Goal: Information Seeking & Learning: Learn about a topic

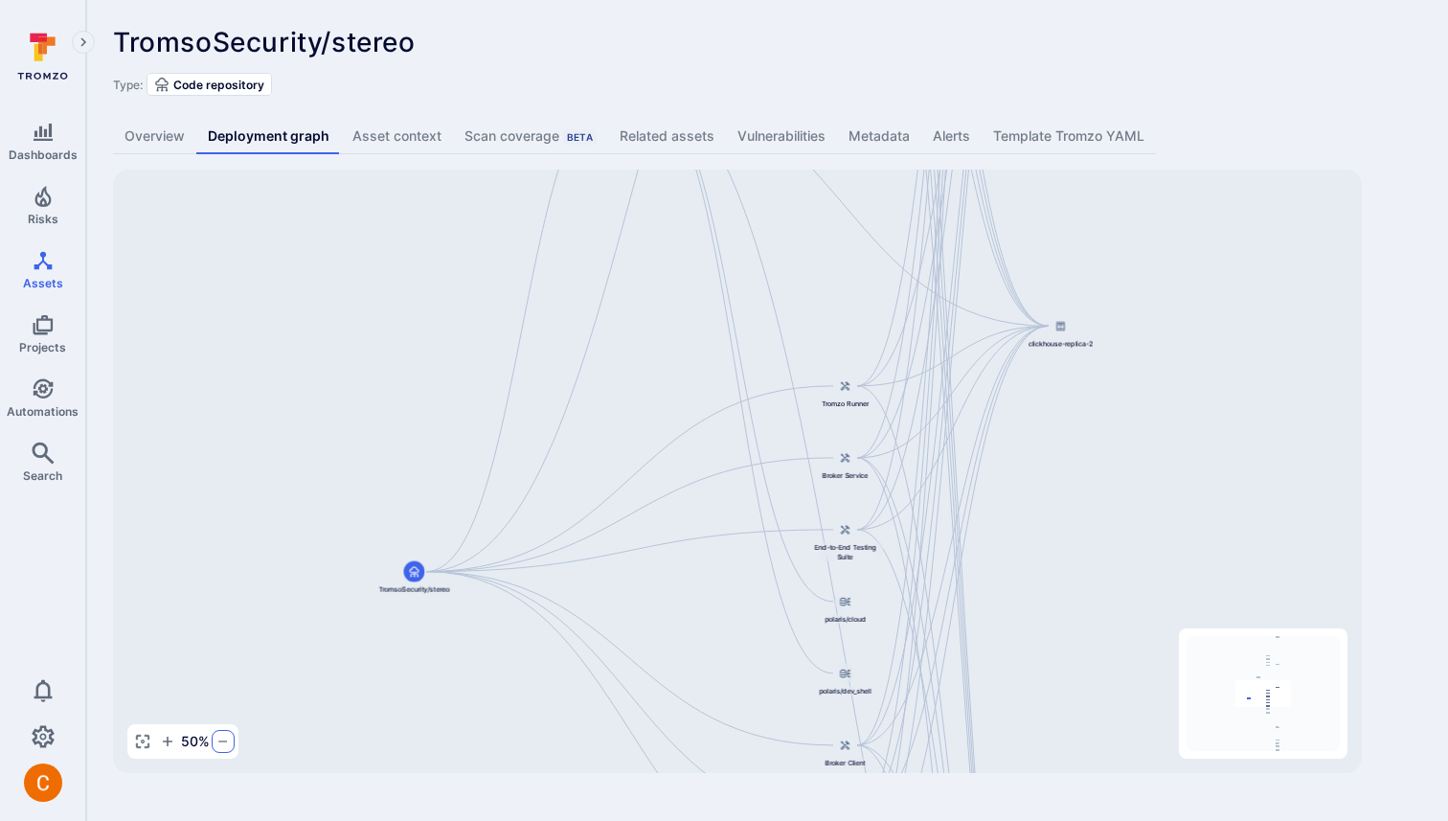
click at [216, 745] on icon "button" at bounding box center [222, 740] width 15 height 15
click at [148, 742] on icon "button" at bounding box center [142, 740] width 15 height 15
click at [161, 742] on icon "button" at bounding box center [167, 740] width 15 height 15
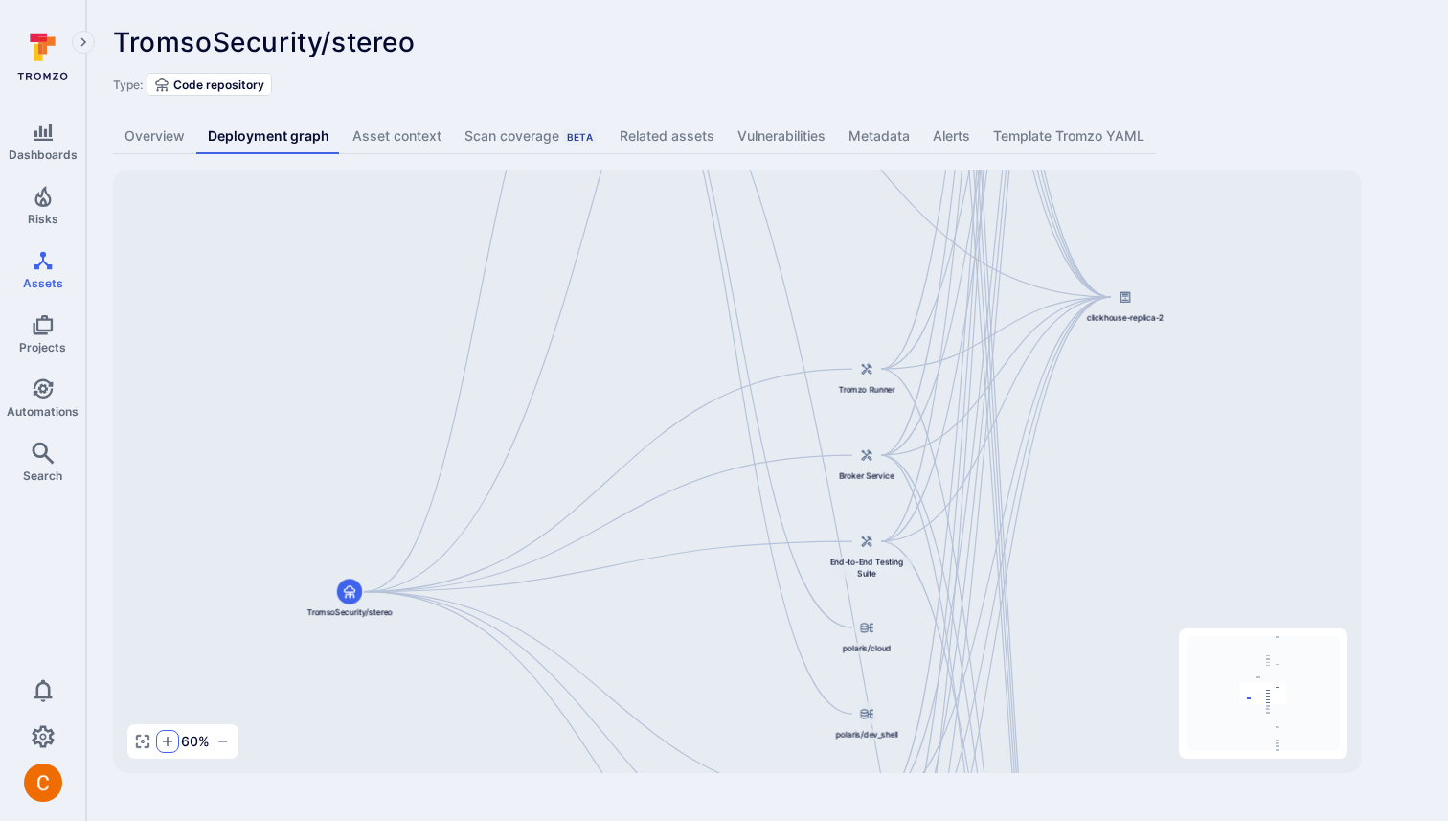
click at [161, 742] on icon "button" at bounding box center [167, 740] width 15 height 15
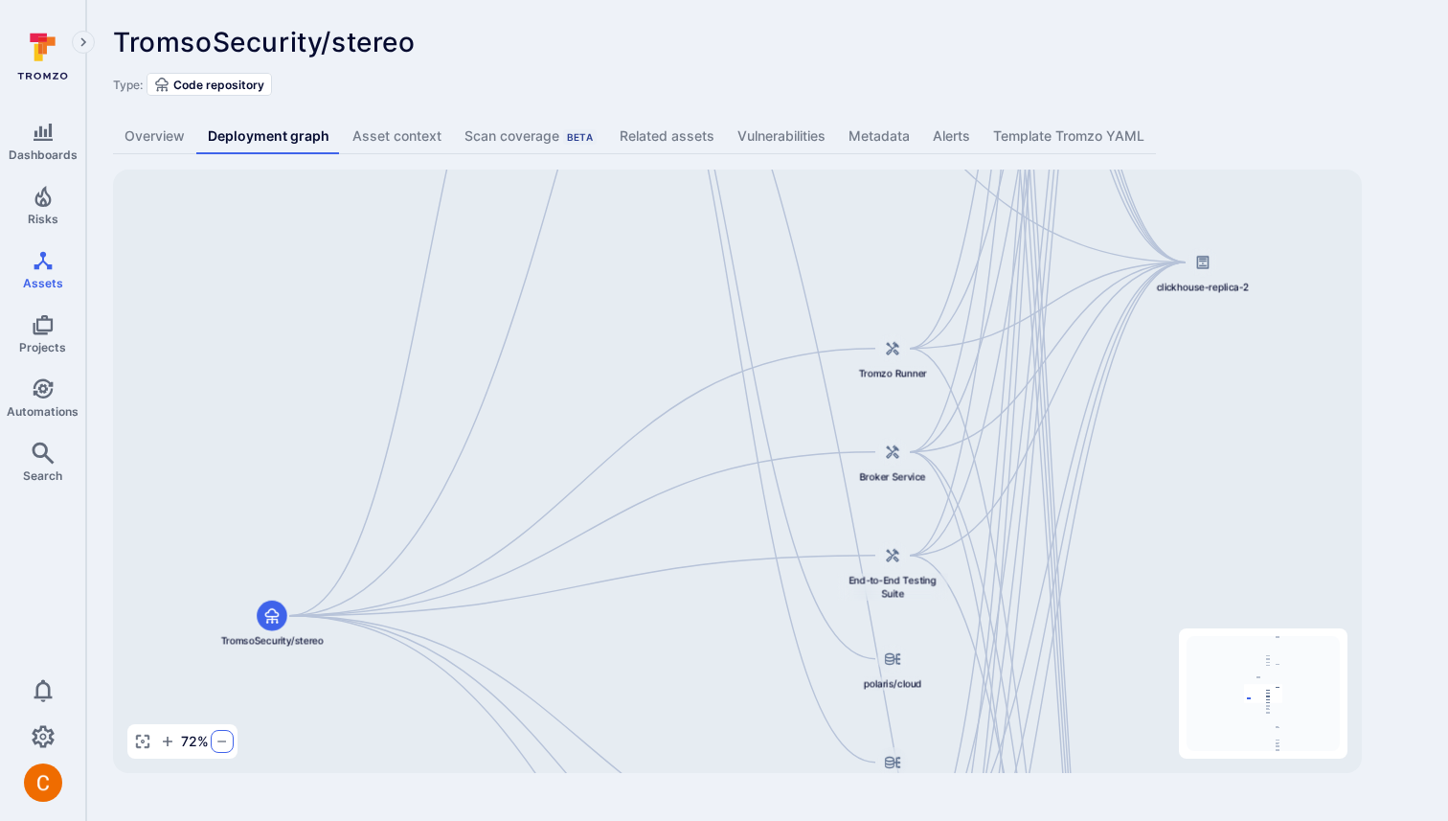
click at [216, 742] on icon "button" at bounding box center [221, 740] width 15 height 15
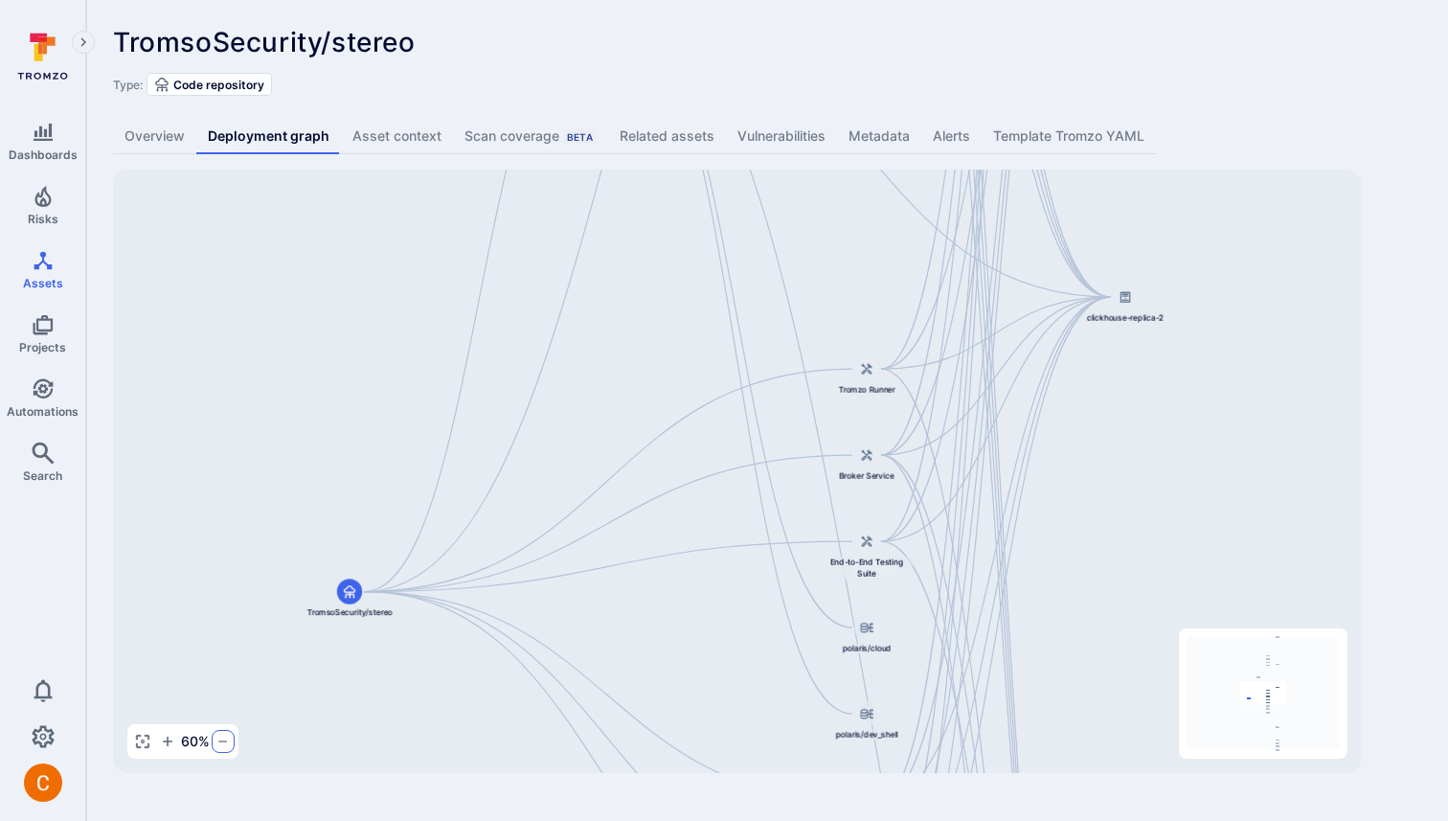
click at [216, 742] on icon "button" at bounding box center [222, 740] width 15 height 15
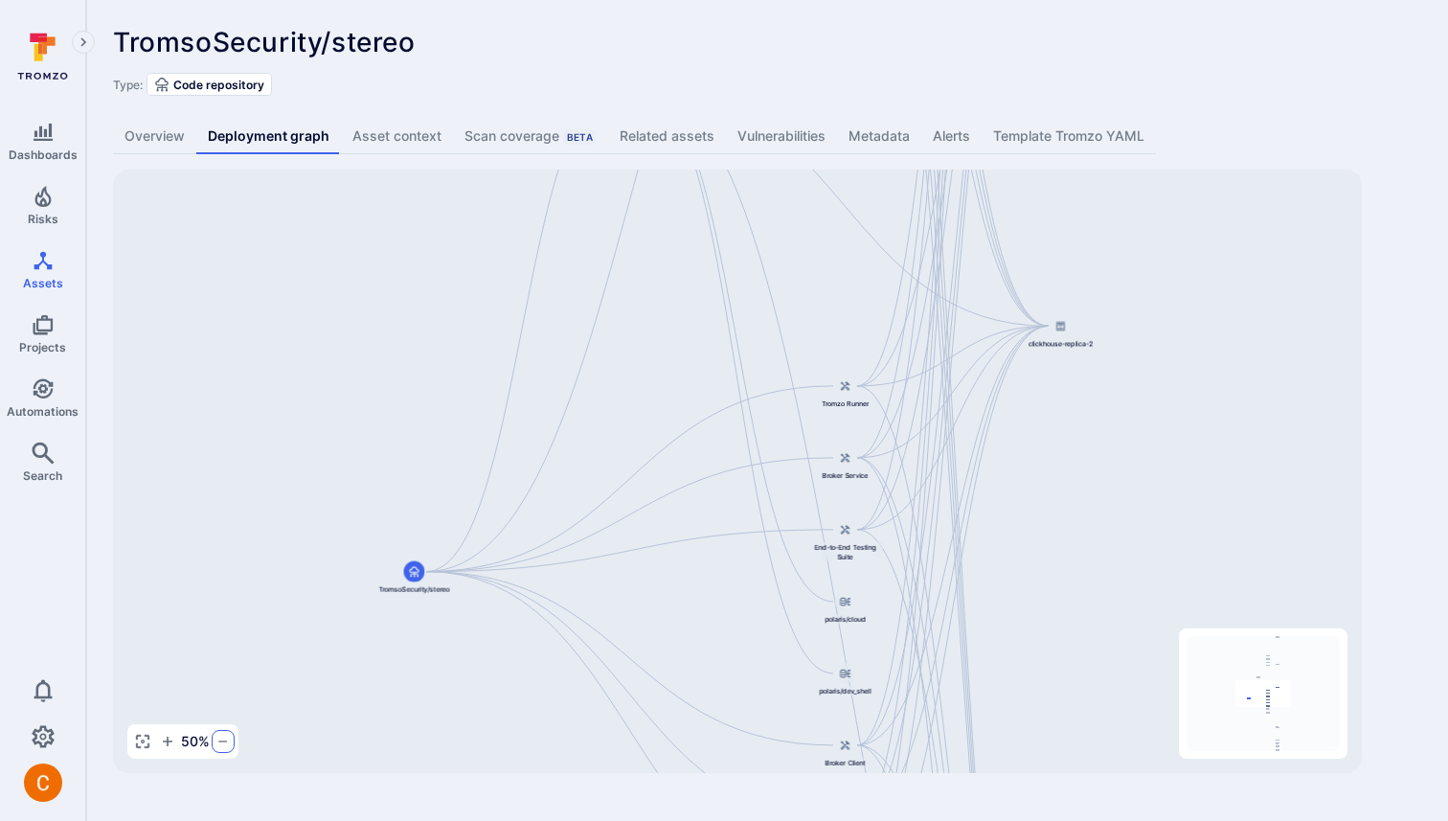
click at [216, 742] on icon "button" at bounding box center [222, 740] width 15 height 15
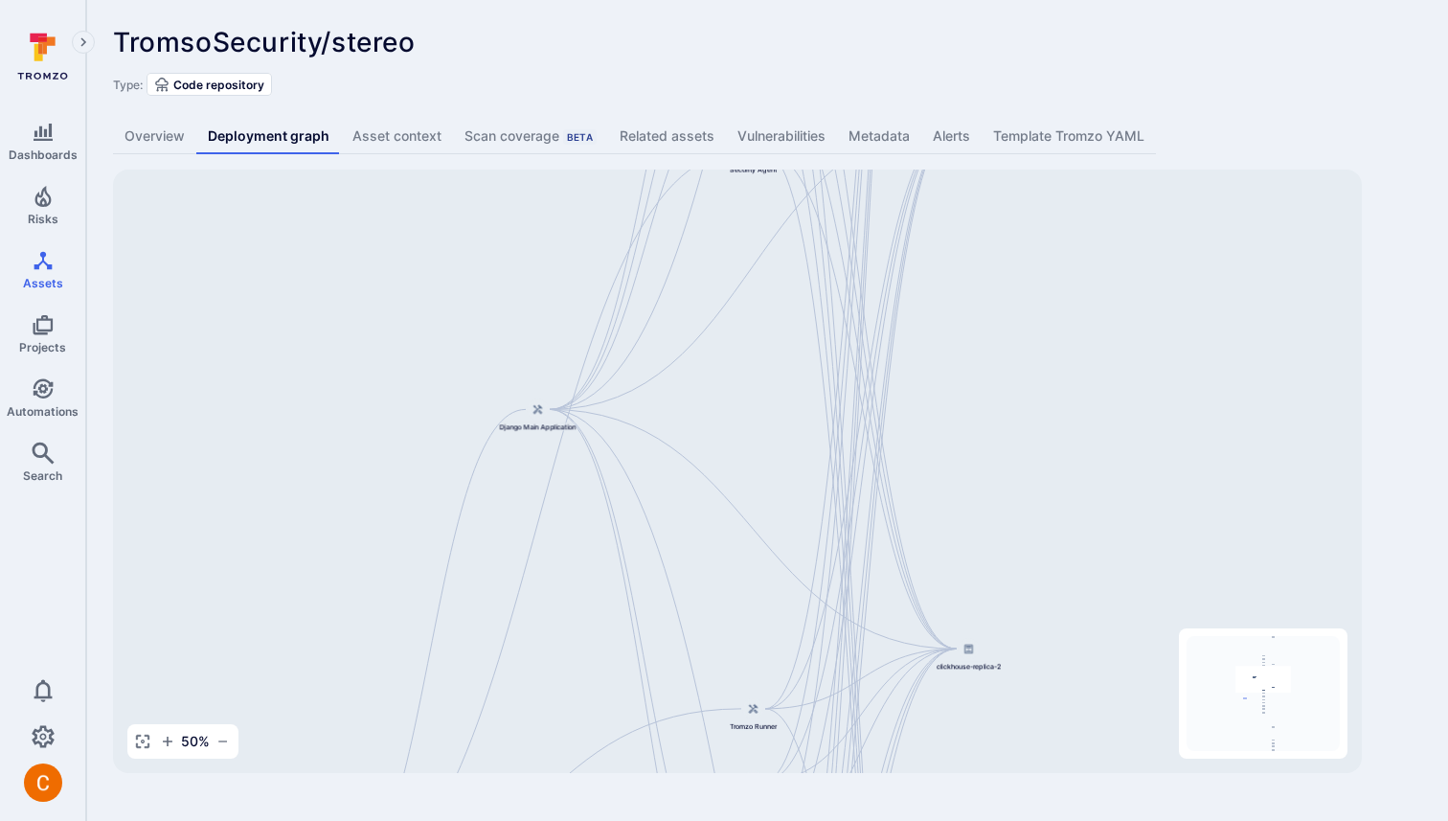
drag, startPoint x: 680, startPoint y: 295, endPoint x: 577, endPoint y: 655, distance: 374.3
click at [577, 658] on div "Django Main Application TromsoSecurity/stereo API Service Web Interface Dashboa…" at bounding box center [737, 470] width 1249 height 603
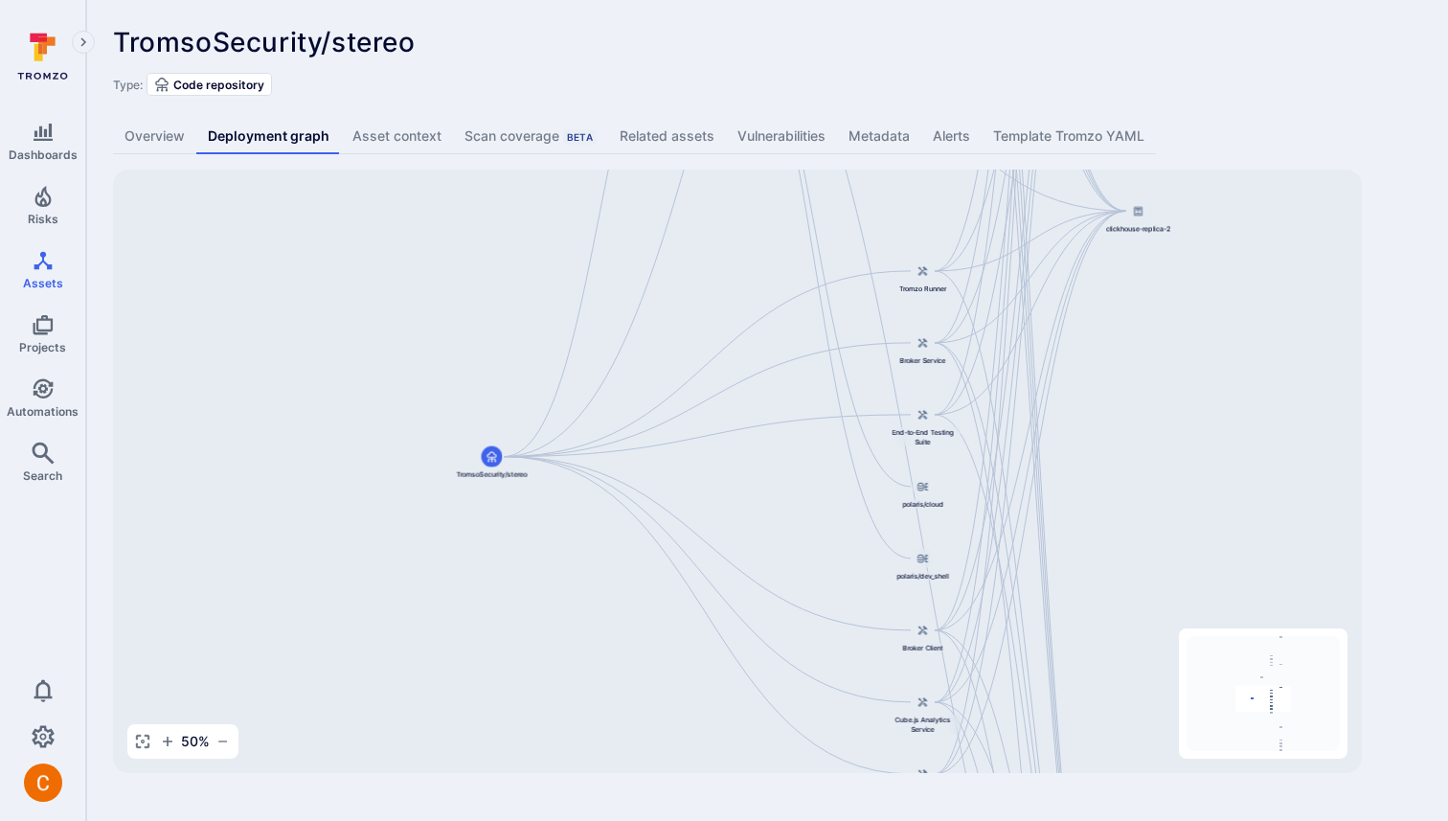
drag, startPoint x: 718, startPoint y: 361, endPoint x: 898, endPoint y: -118, distance: 511.5
click at [898, 0] on html "Dashboards Risks Assets Projects Automations Search 0 Assets Assets Pull reques…" at bounding box center [724, 410] width 1448 height 821
click at [219, 737] on icon "button" at bounding box center [222, 740] width 15 height 15
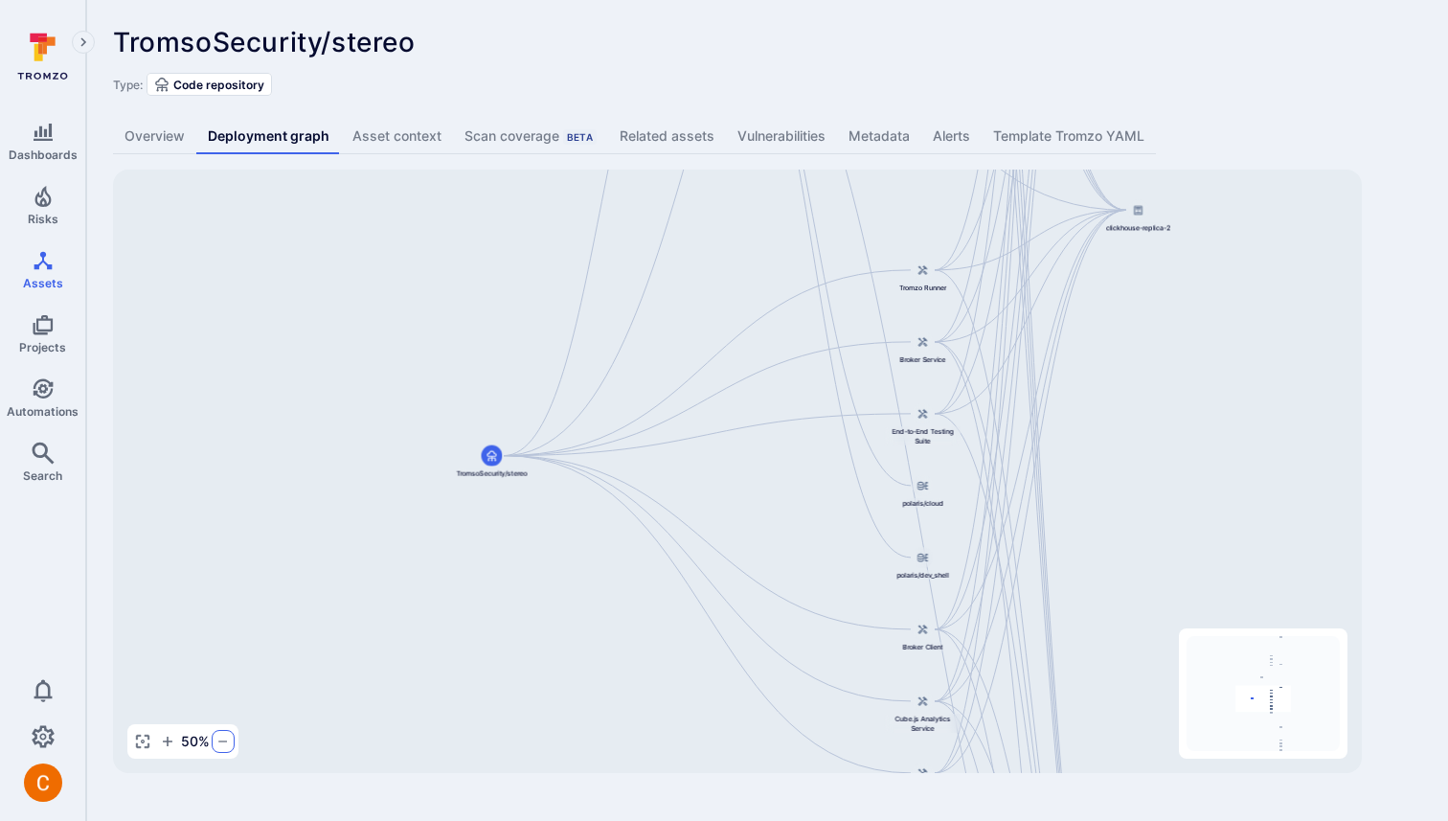
click at [219, 737] on icon "button" at bounding box center [222, 740] width 15 height 15
click at [931, 33] on div "TromsoSecurity/stereo ... Show more" at bounding box center [630, 42] width 1034 height 31
click at [765, 45] on div "TromsoSecurity/stereo ... Show more" at bounding box center [630, 42] width 1034 height 31
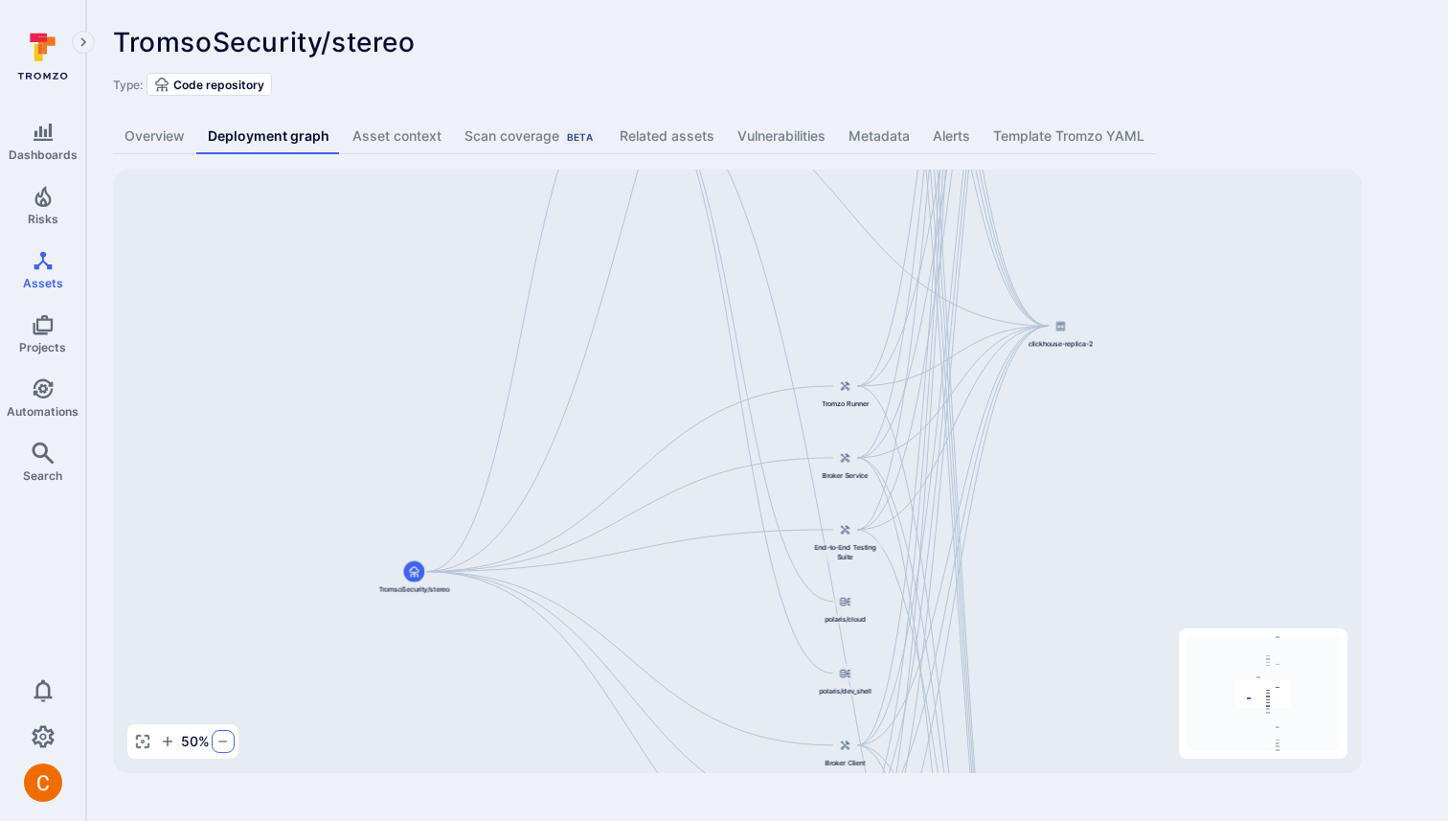
click at [220, 745] on icon "button" at bounding box center [222, 740] width 15 height 15
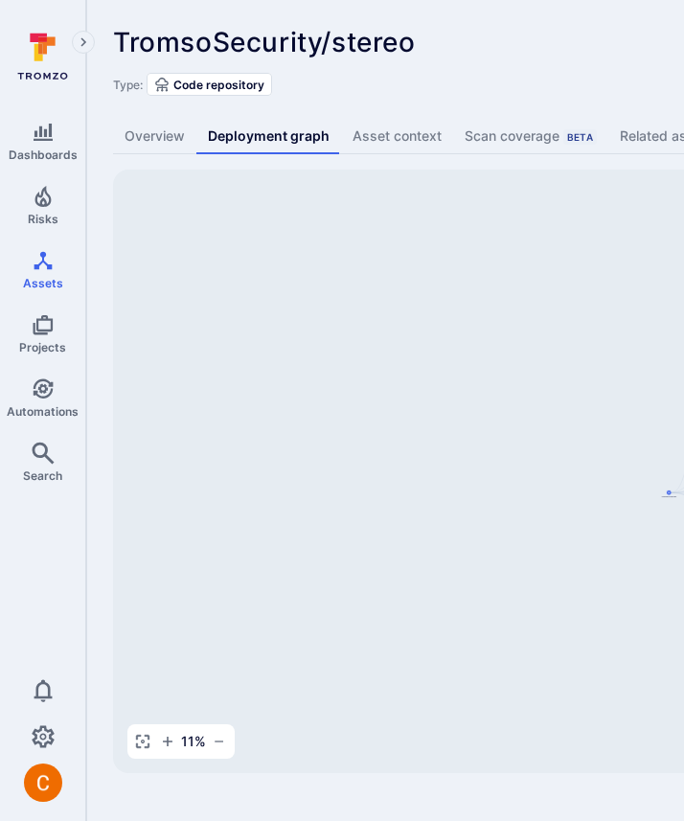
click at [167, 129] on link "Overview" at bounding box center [154, 136] width 83 height 35
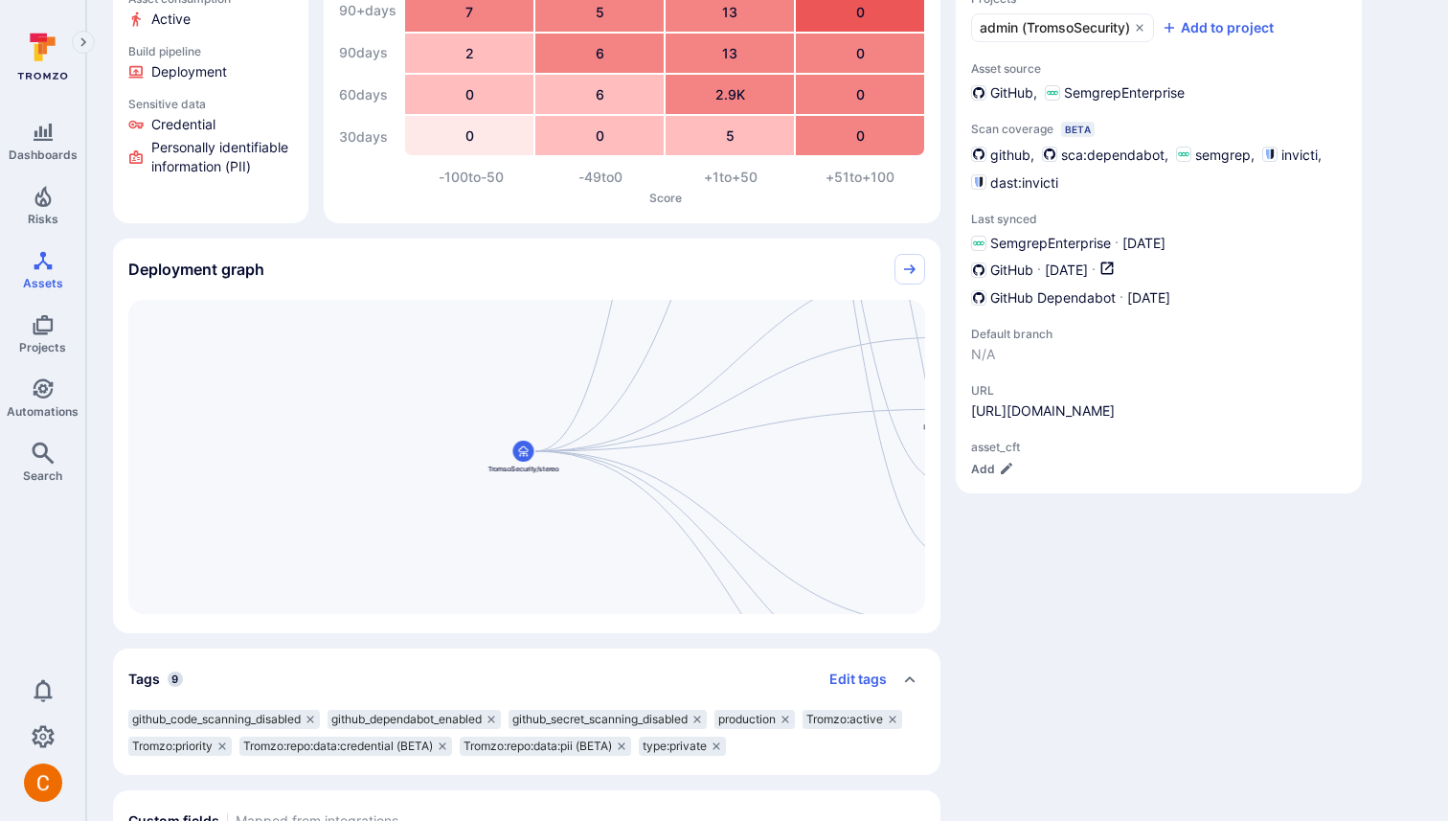
scroll to position [191, 0]
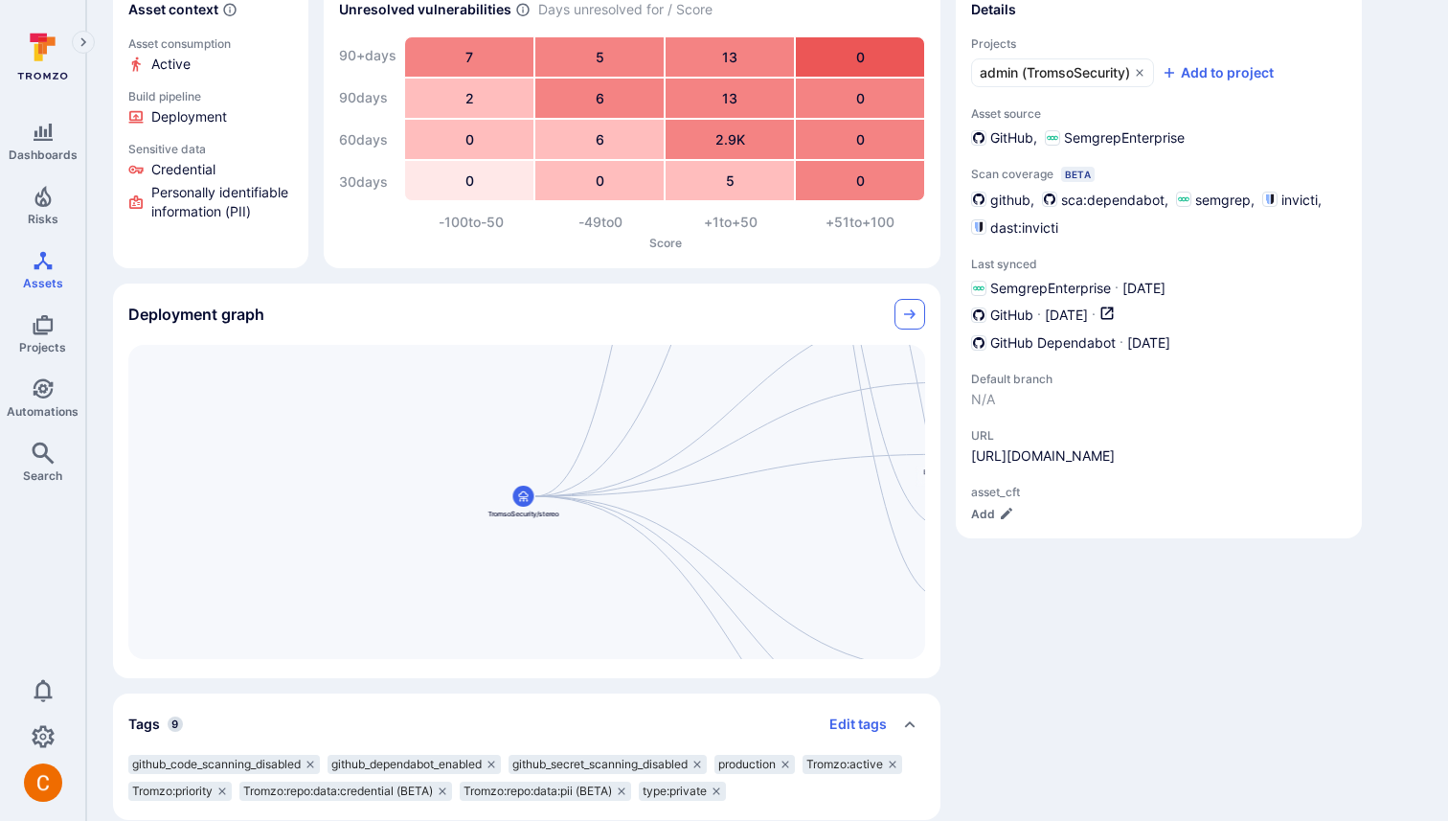
click at [914, 309] on icon "Collapse" at bounding box center [909, 313] width 15 height 15
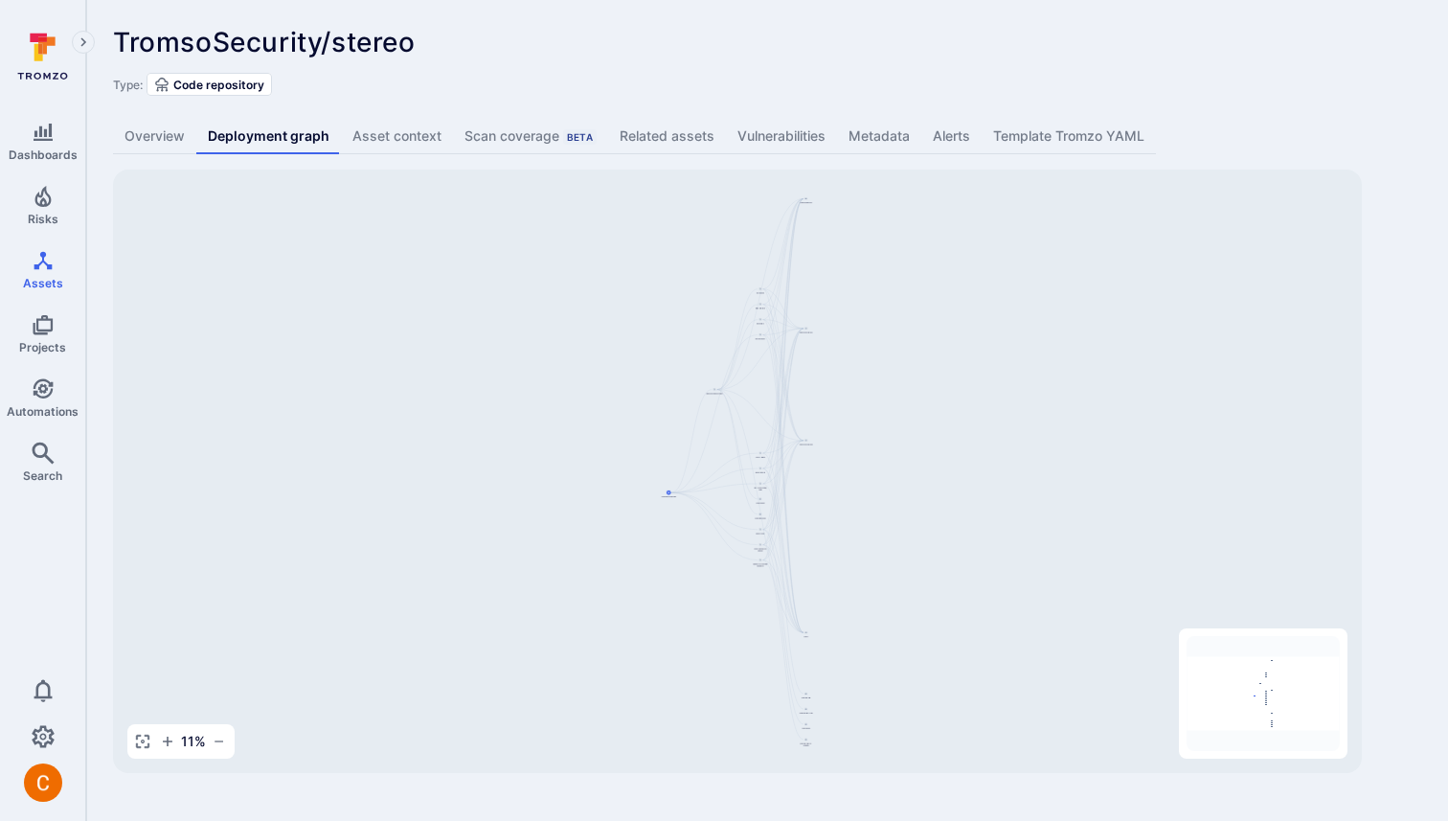
click at [151, 151] on link "Overview" at bounding box center [154, 136] width 83 height 35
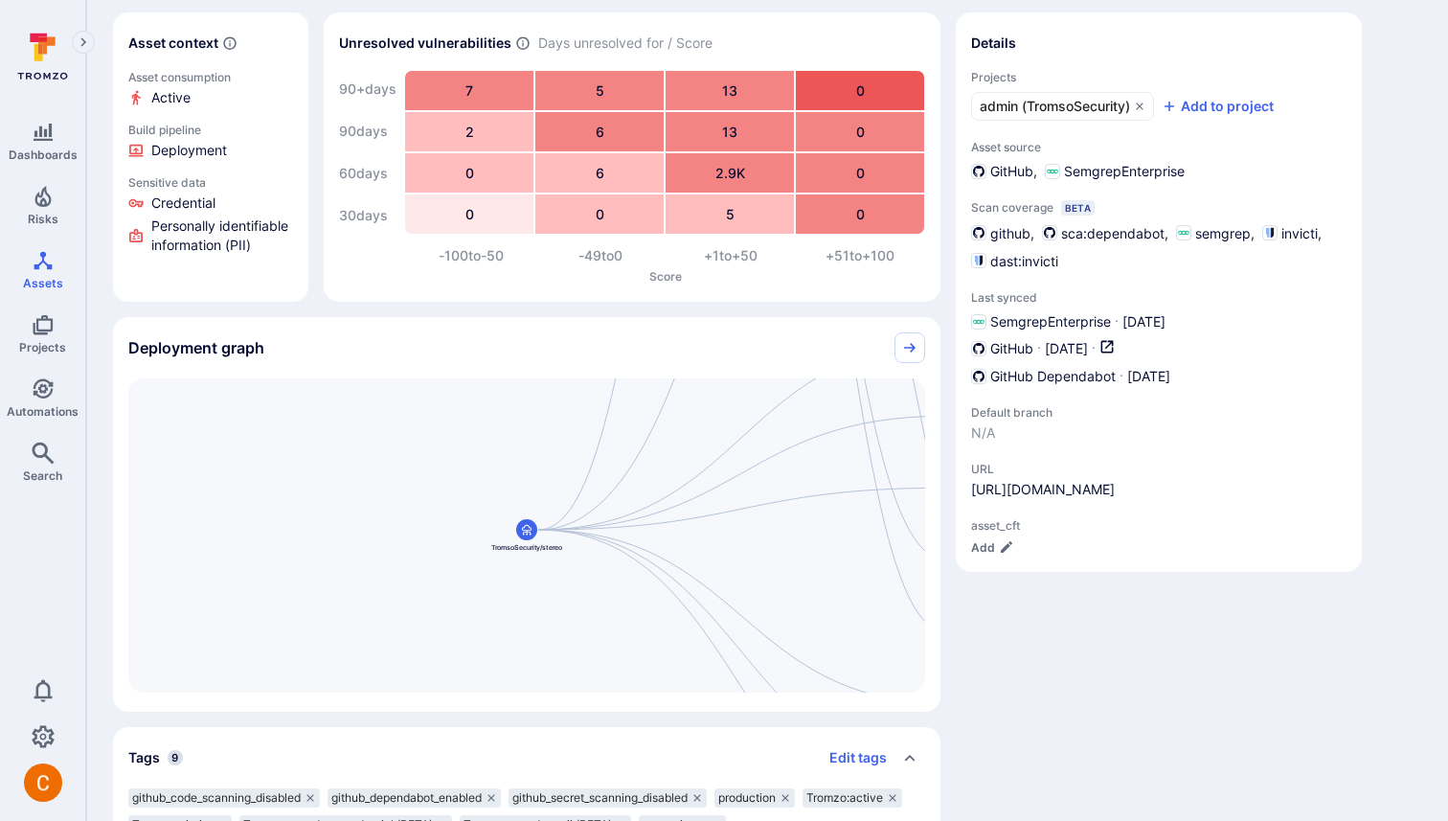
scroll to position [158, 0]
click at [910, 347] on icon "Collapse" at bounding box center [909, 347] width 11 height 10
